Goal: Answer question/provide support: Answer question/provide support

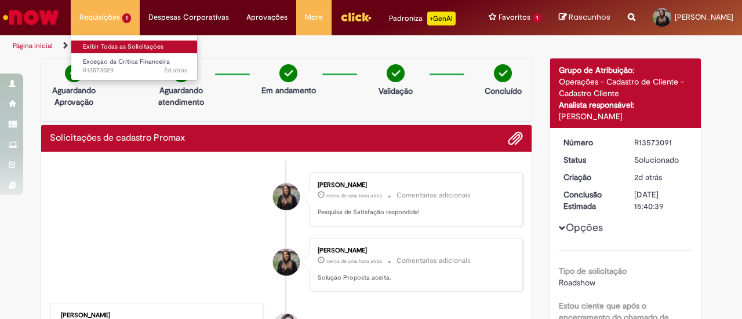
click at [121, 45] on link "Exibir Todas as Solicitações" at bounding box center [135, 47] width 128 height 13
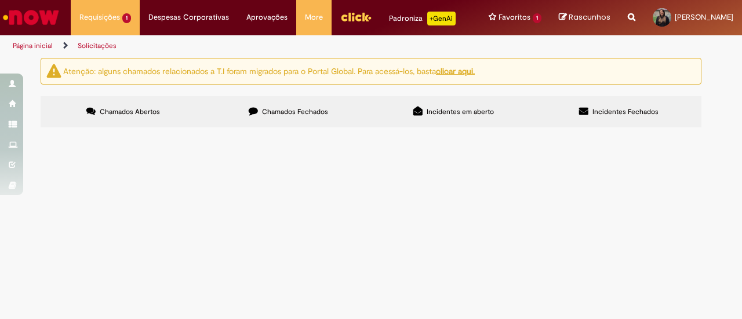
click at [0, 0] on span "Boa tarde, solicito aprovação do pdv 90128" at bounding box center [0, 0] width 0 height 0
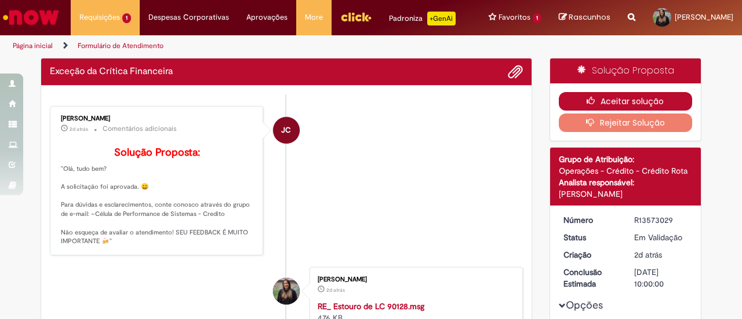
click at [632, 111] on button "Aceitar solução" at bounding box center [626, 101] width 134 height 19
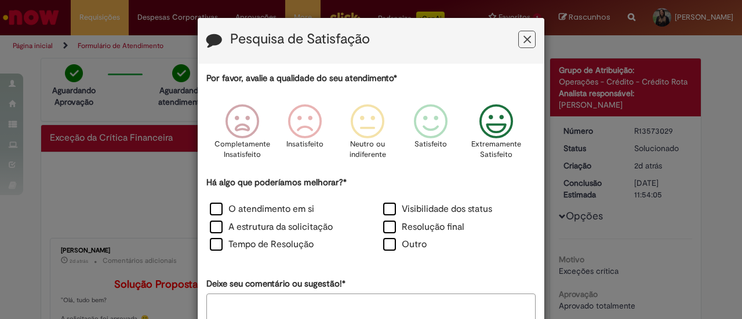
click at [486, 137] on icon "Feedback" at bounding box center [496, 121] width 43 height 35
click at [235, 215] on label "O atendimento em si" at bounding box center [262, 209] width 104 height 13
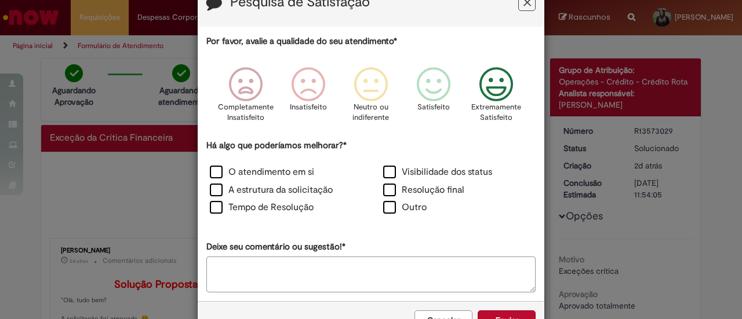
scroll to position [73, 0]
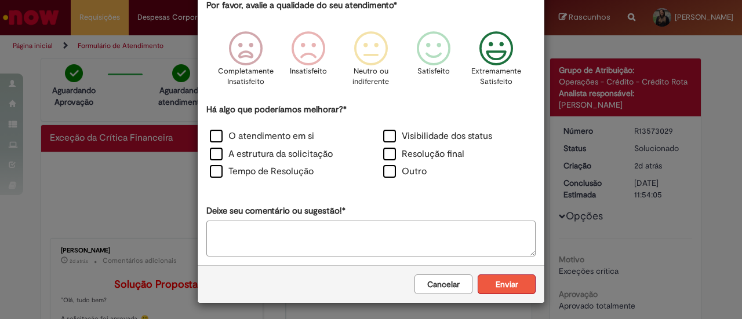
click at [518, 281] on button "Enviar" at bounding box center [507, 285] width 58 height 20
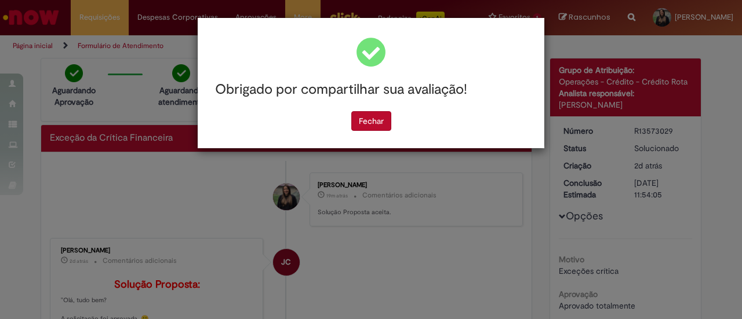
scroll to position [0, 0]
click at [361, 126] on button "Fechar" at bounding box center [371, 121] width 40 height 20
